Goal: Find specific page/section: Find specific page/section

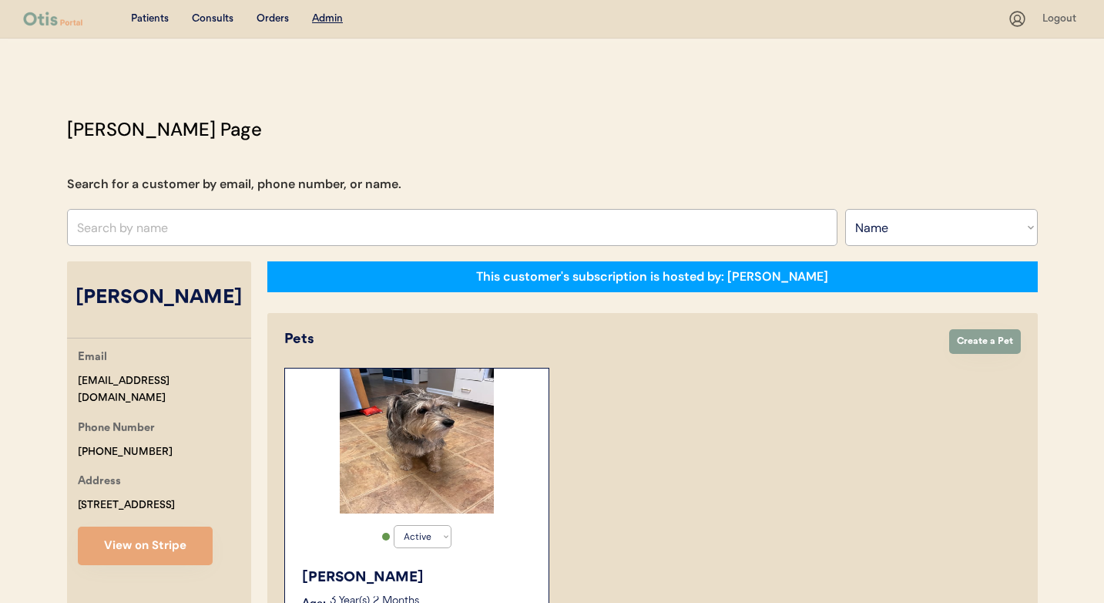
select select ""Name""
select select "true"
click at [373, 234] on input "text" at bounding box center [452, 227] width 771 height 37
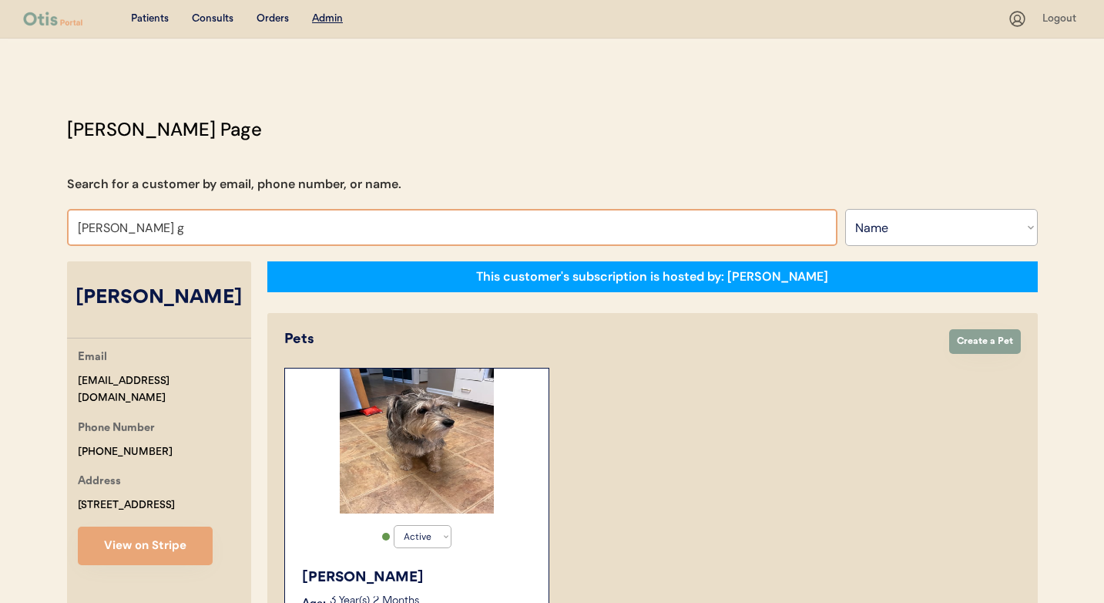
type input "[PERSON_NAME] gi"
type input "[PERSON_NAME]"
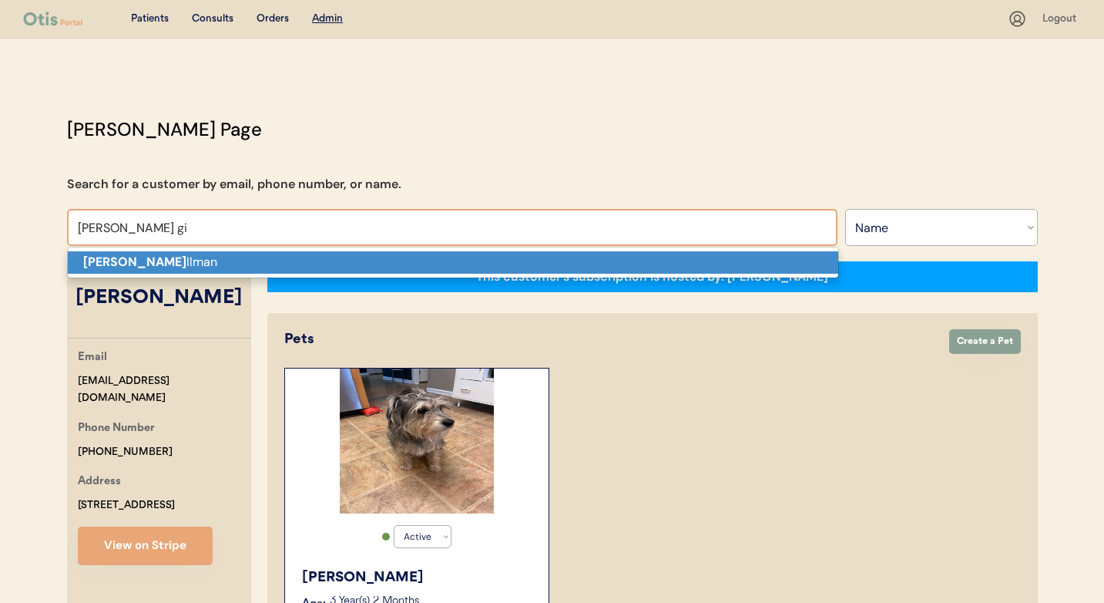
click at [368, 274] on span "[PERSON_NAME] llman" at bounding box center [453, 263] width 772 height 32
click at [369, 268] on p "[PERSON_NAME] llman" at bounding box center [453, 262] width 771 height 22
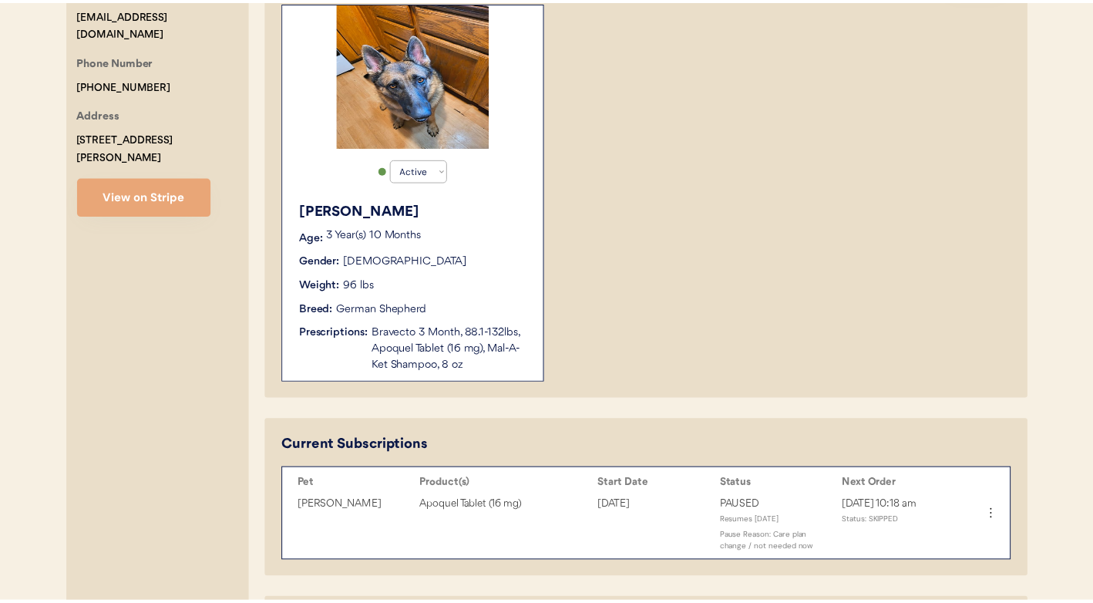
scroll to position [364, 0]
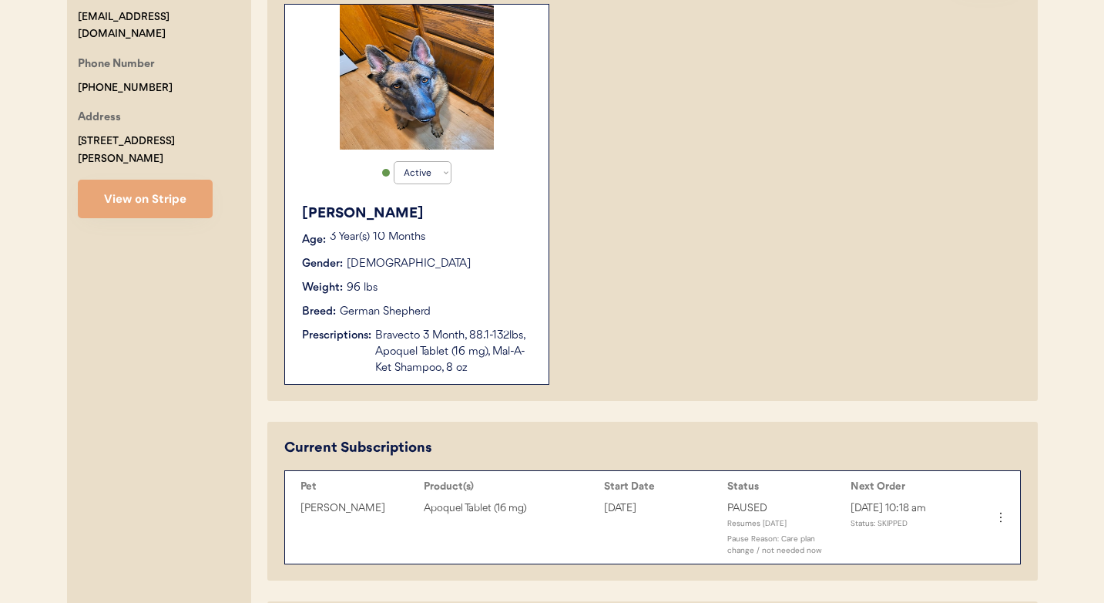
type input "[PERSON_NAME]"
